Goal: Task Accomplishment & Management: Manage account settings

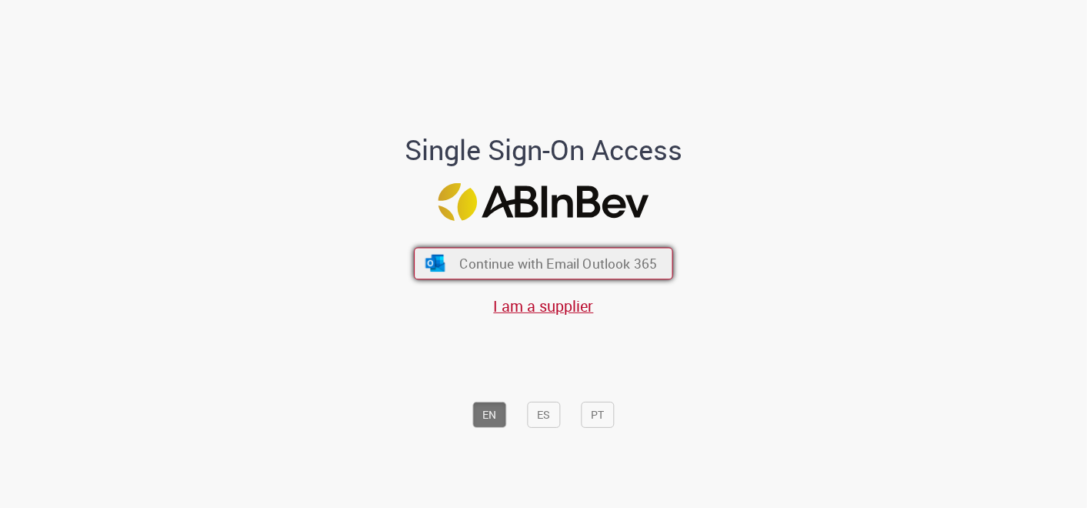
click at [545, 262] on span "Continue with Email Outlook 365" at bounding box center [558, 263] width 198 height 18
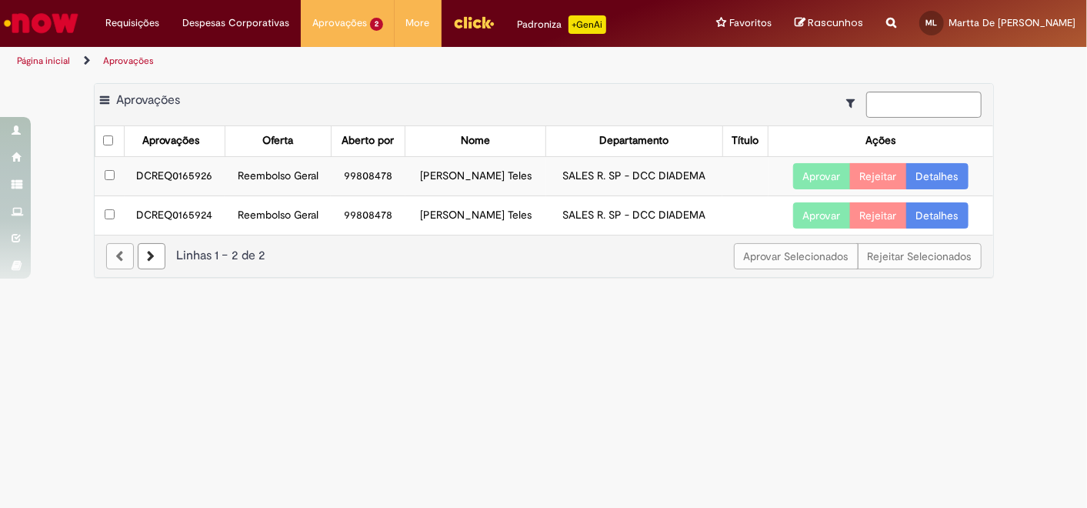
click at [182, 176] on td "DCREQ0165926" at bounding box center [175, 175] width 101 height 39
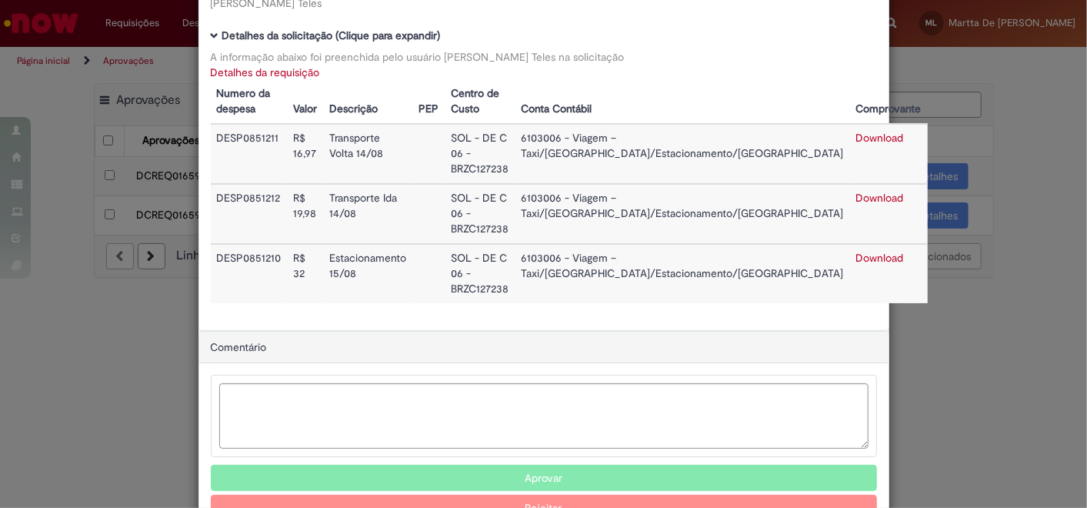
scroll to position [129, 0]
click at [547, 465] on button "Aprovar" at bounding box center [544, 478] width 666 height 26
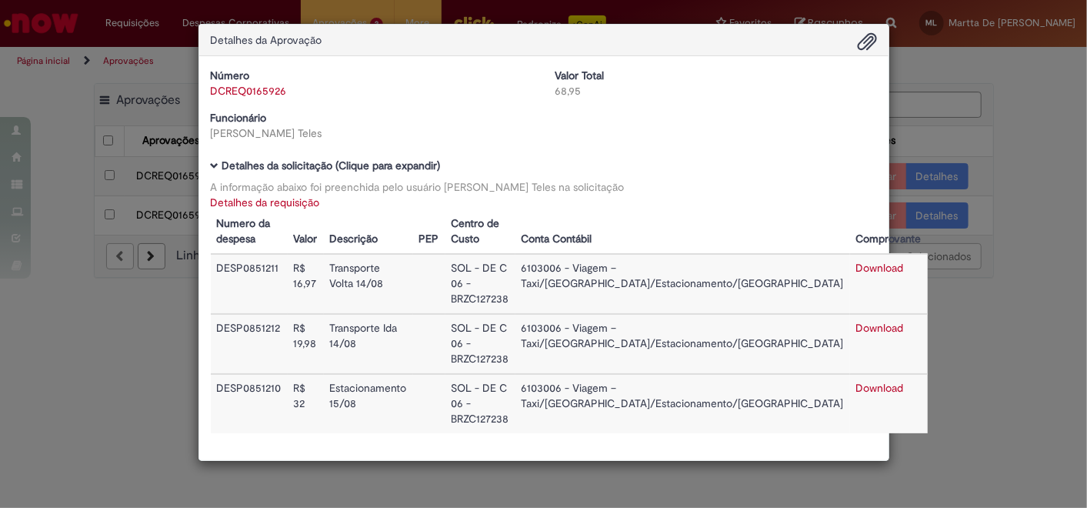
scroll to position [0, 0]
click at [1021, 115] on div "Detalhes da Aprovação Número DCREQ0165926 Valor Total 68,95 Funcionário [PERSON…" at bounding box center [543, 254] width 1087 height 508
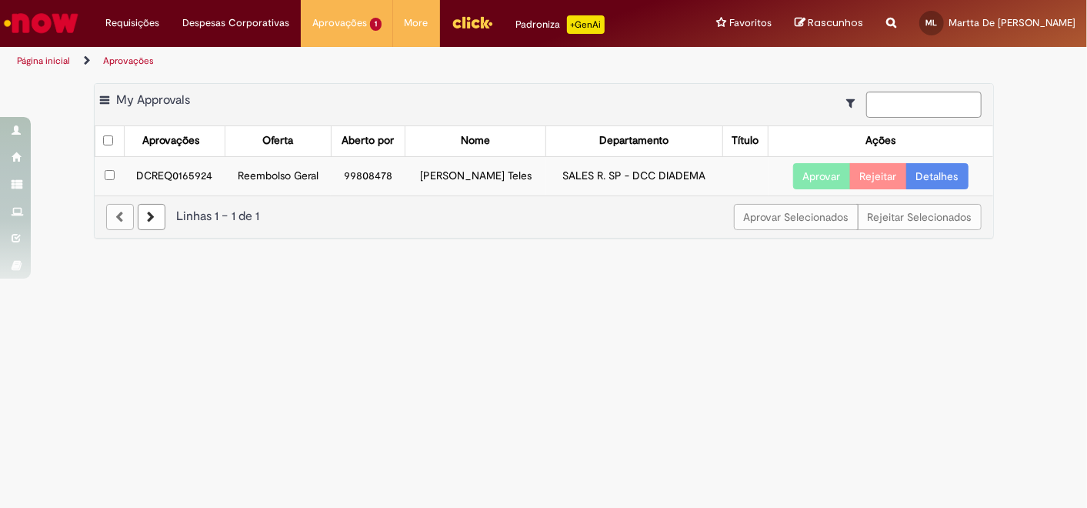
click at [169, 172] on td "DCREQ0165924" at bounding box center [175, 175] width 101 height 39
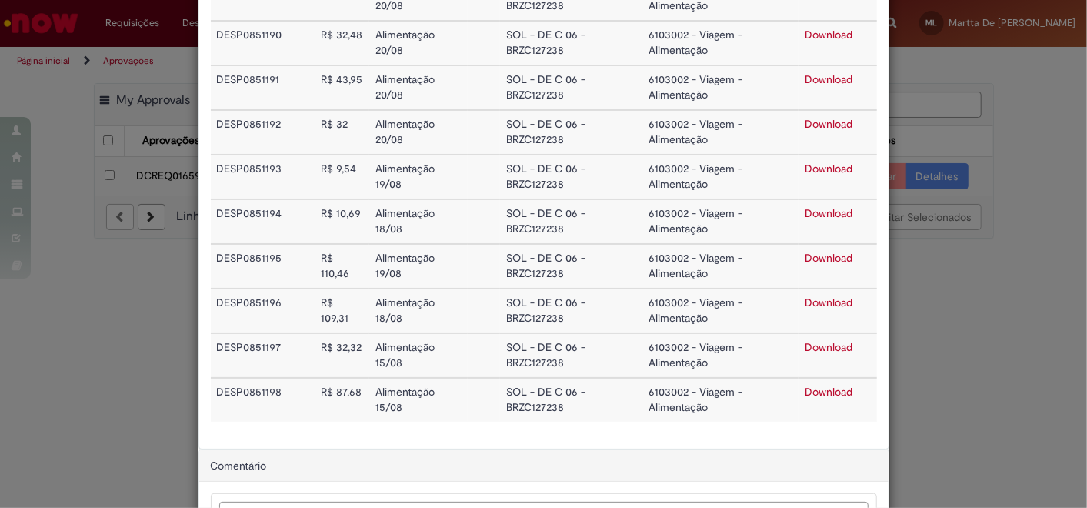
scroll to position [368, 0]
click at [382, 306] on td "Alimentação 18/08" at bounding box center [418, 309] width 98 height 45
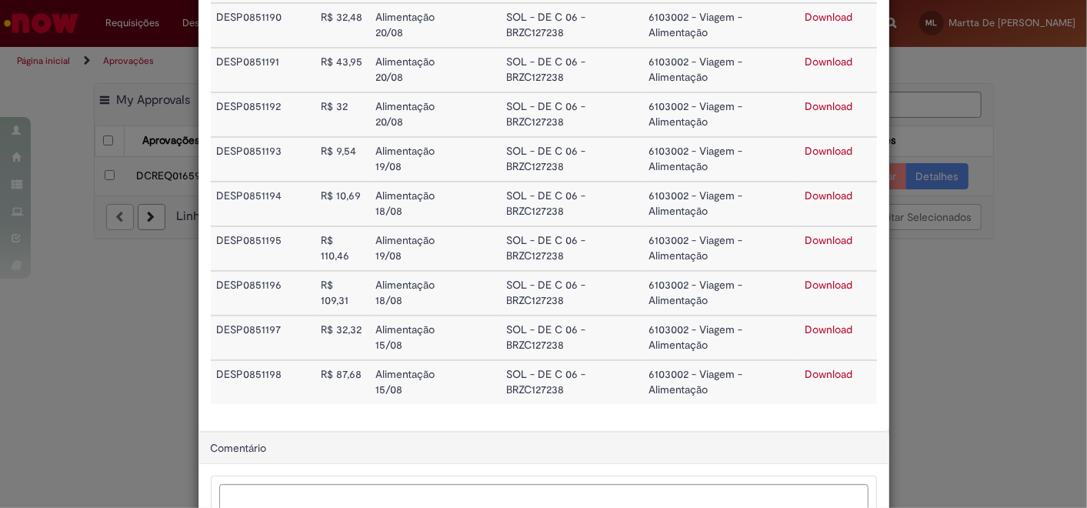
scroll to position [387, 0]
click at [823, 231] on link "Download" at bounding box center [829, 238] width 48 height 14
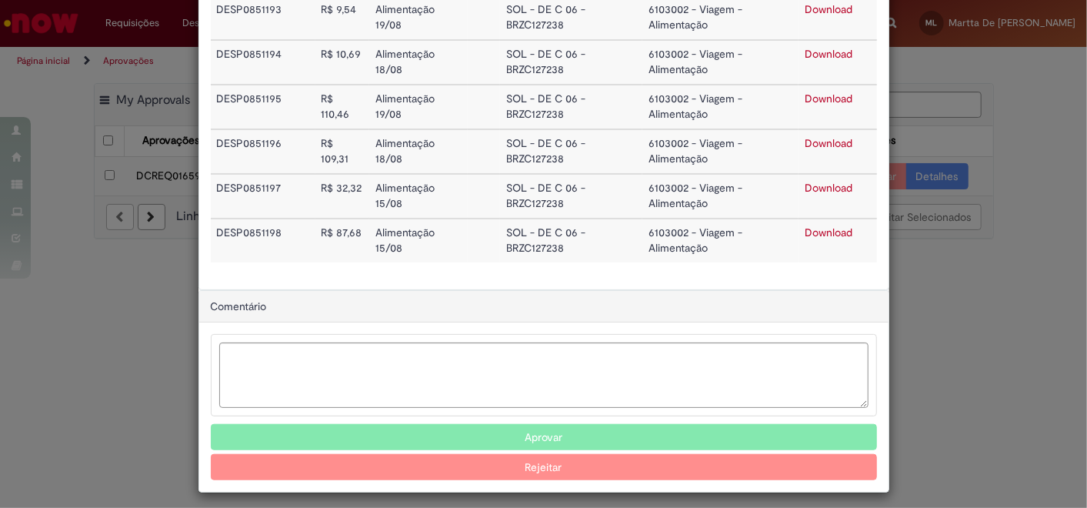
scroll to position [527, 0]
click at [552, 433] on button "Aprovar" at bounding box center [544, 436] width 666 height 26
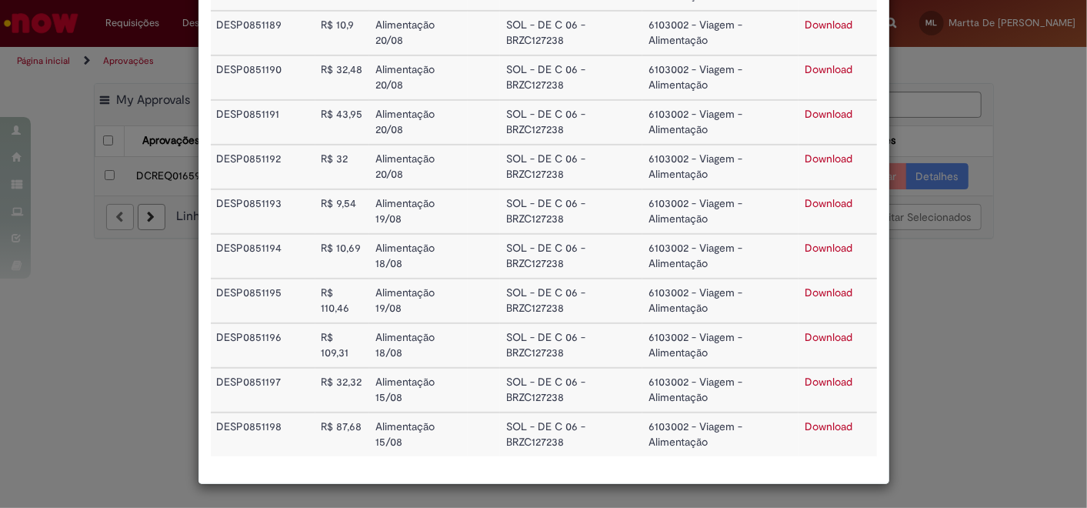
scroll to position [326, 0]
